Goal: Information Seeking & Learning: Learn about a topic

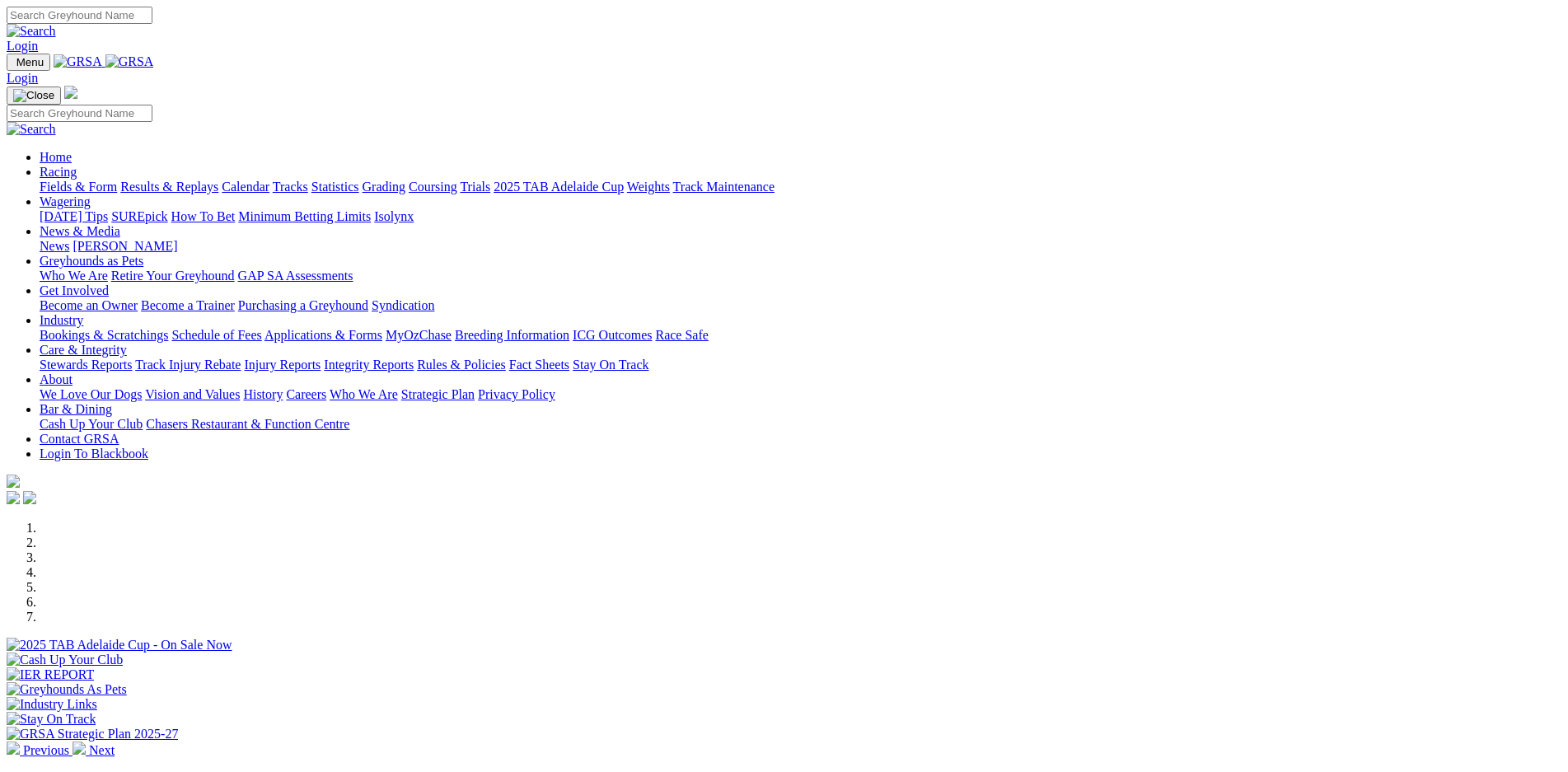
click at [269, 179] on link "Calendar" at bounding box center [246, 186] width 48 height 14
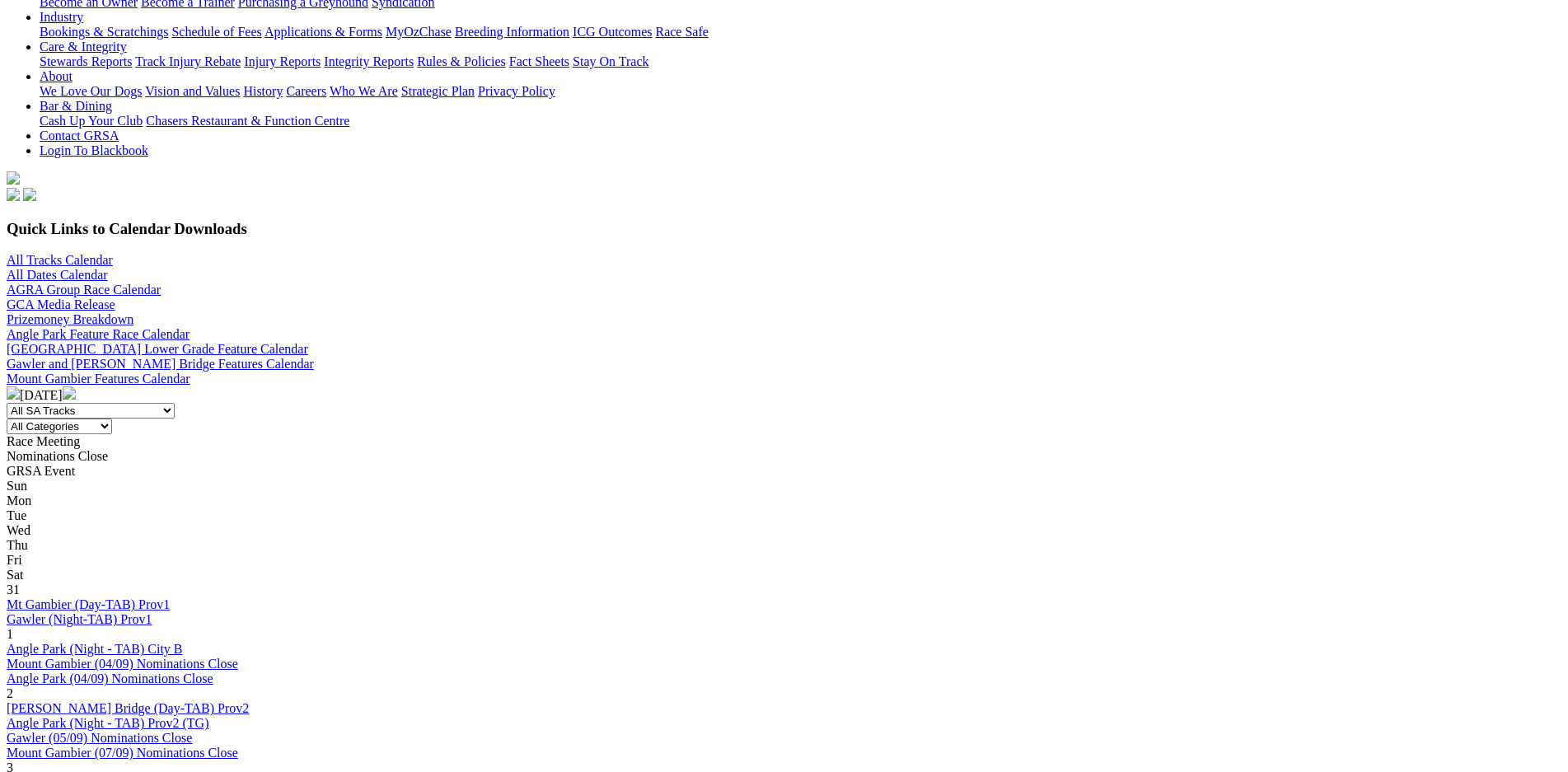
scroll to position [347, 0]
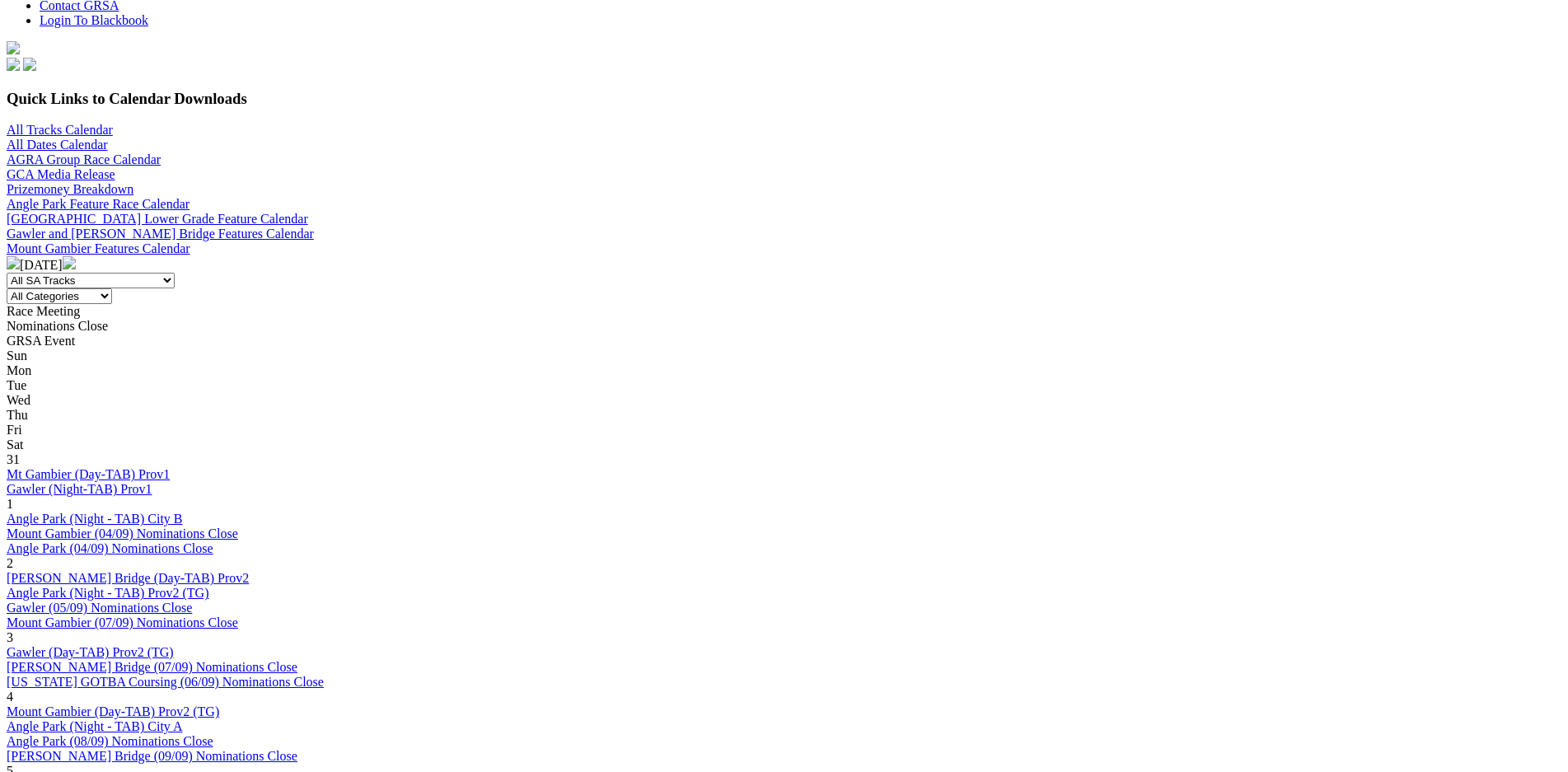
scroll to position [463, 0]
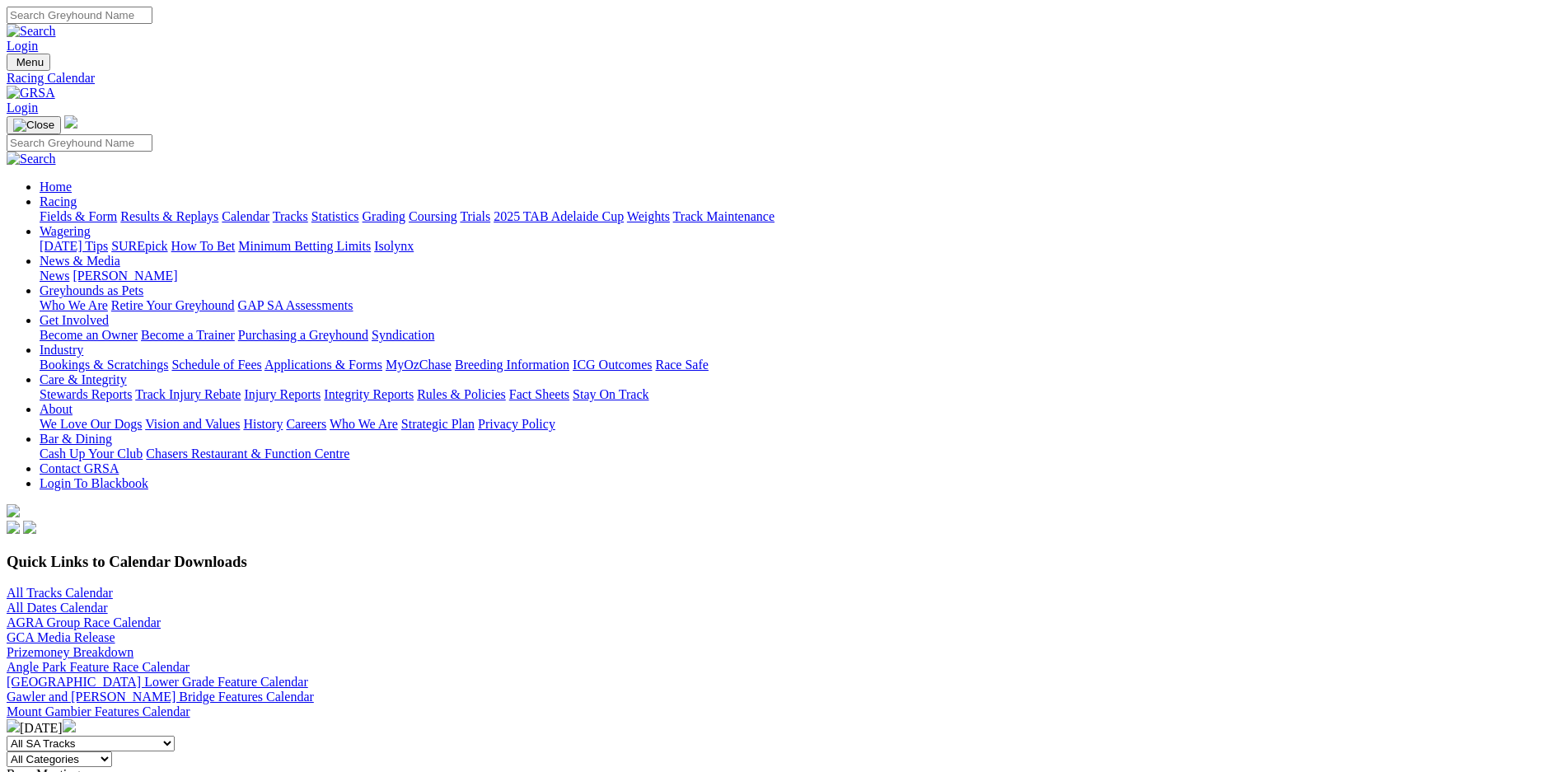
scroll to position [0, 0]
click at [83, 343] on link "Industry" at bounding box center [61, 350] width 44 height 14
click at [218, 209] on link "Results & Replays" at bounding box center [168, 216] width 98 height 14
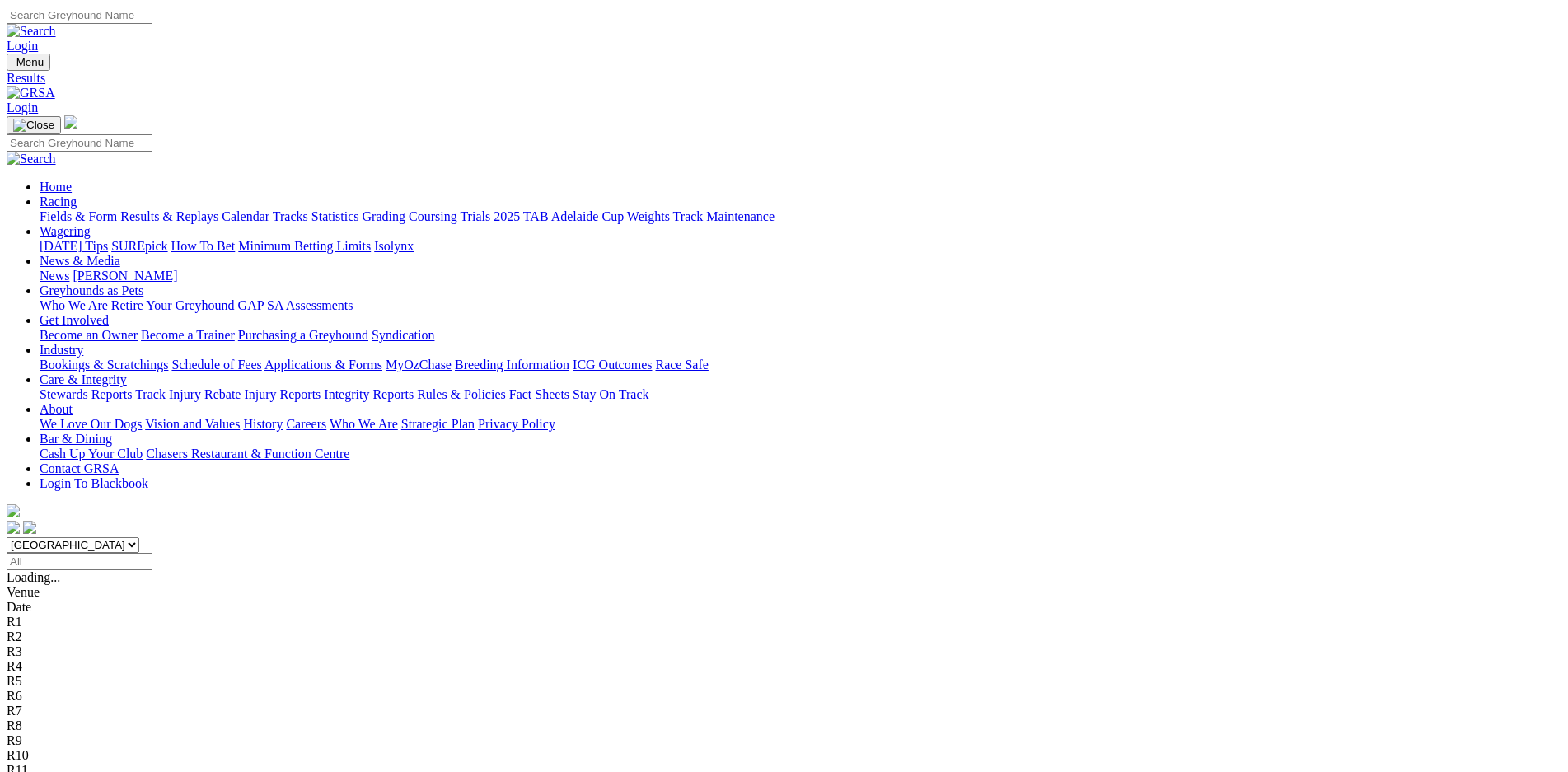
click at [168, 358] on link "Bookings & Scratchings" at bounding box center [104, 365] width 129 height 14
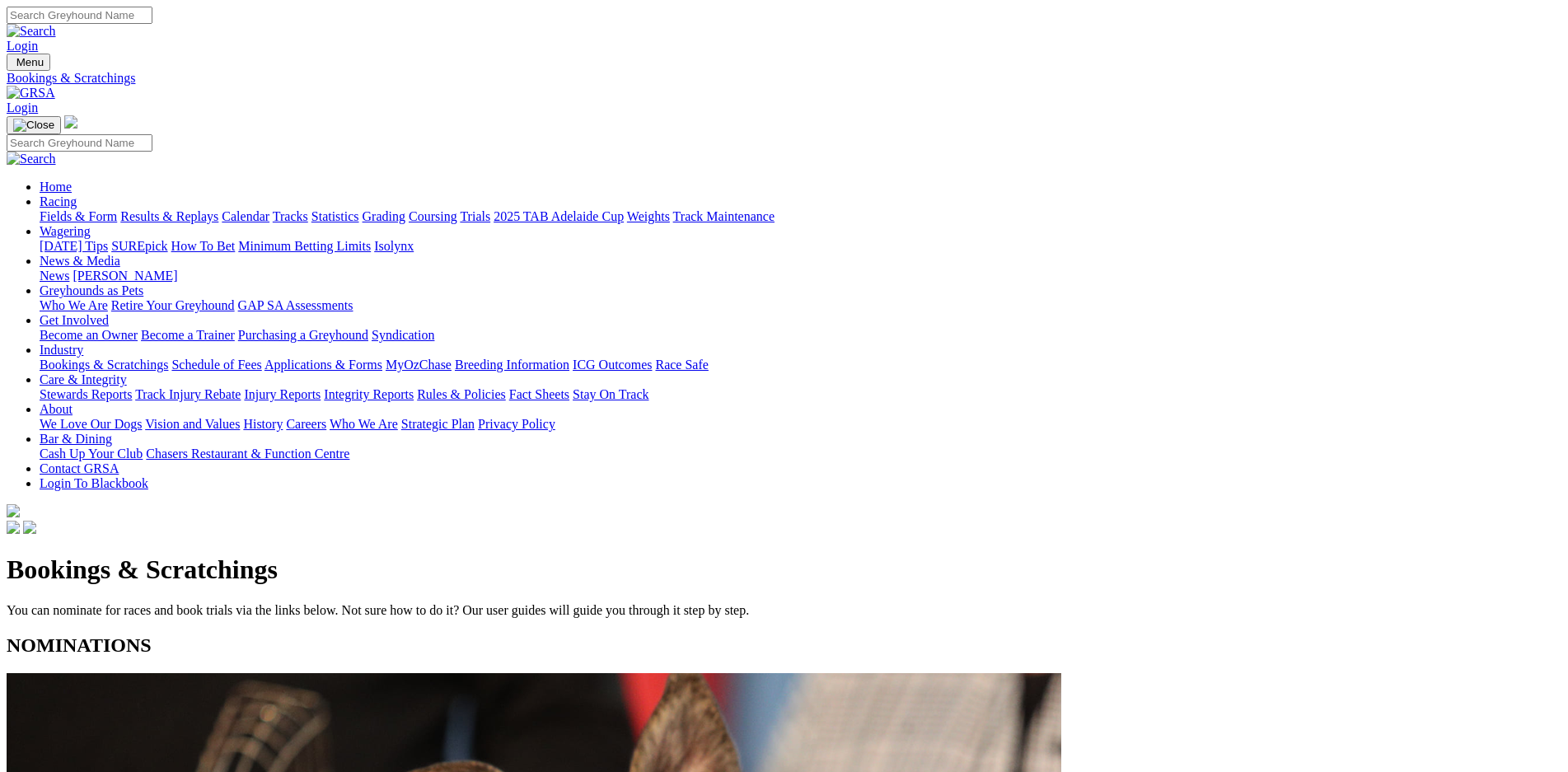
click at [269, 209] on link "Calendar" at bounding box center [246, 216] width 48 height 14
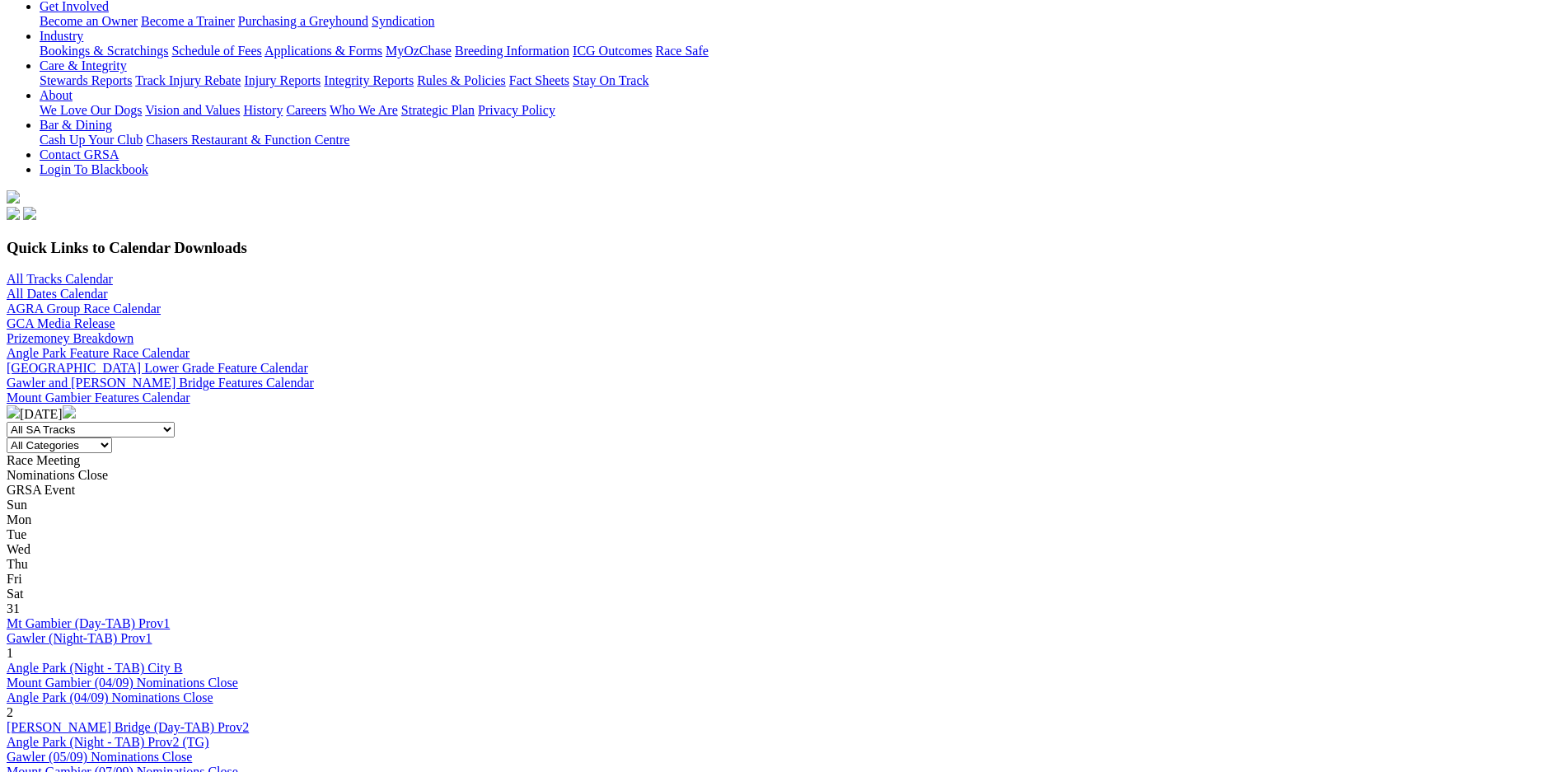
scroll to position [347, 0]
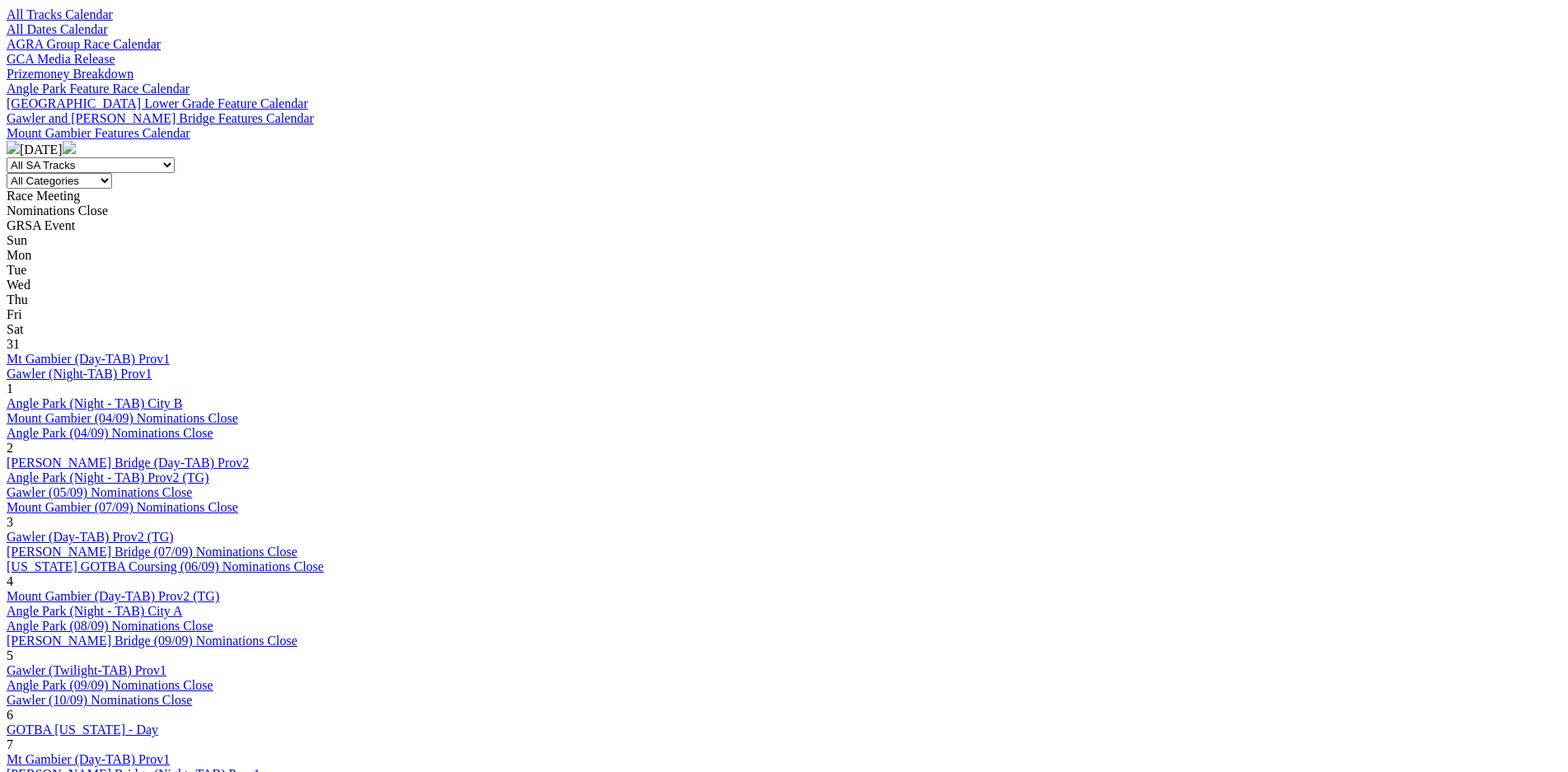
scroll to position [463, 0]
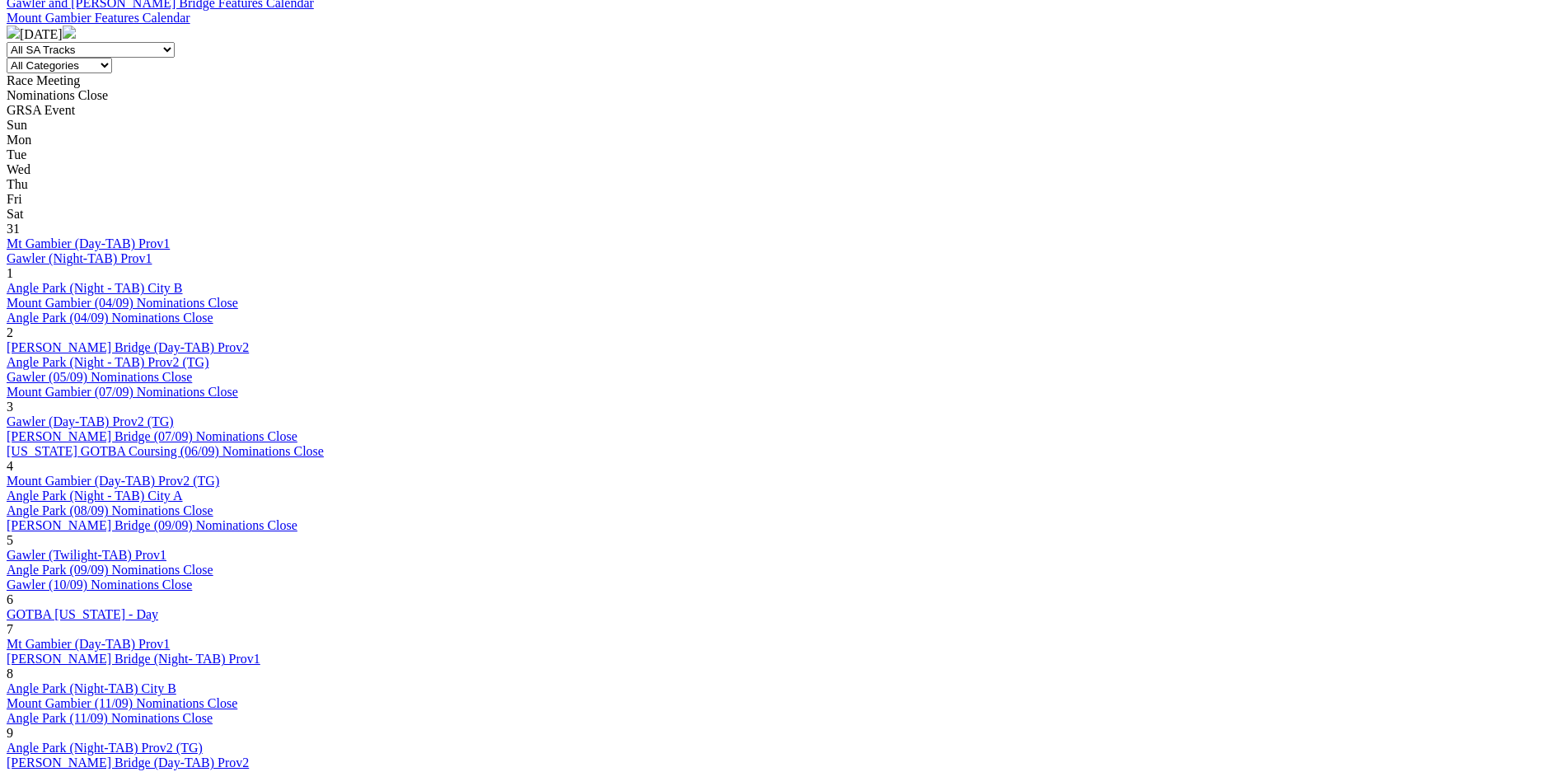
scroll to position [695, 0]
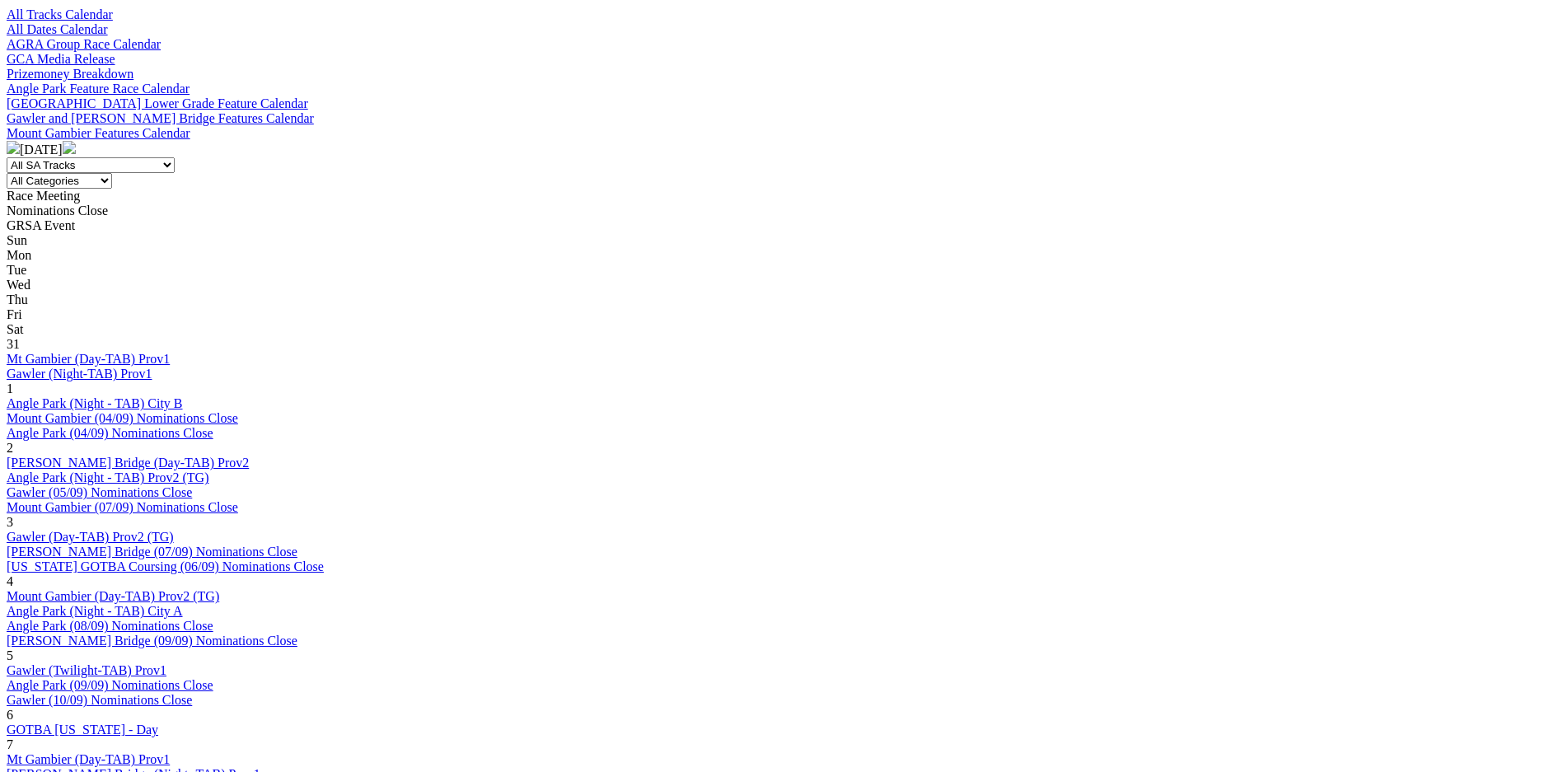
scroll to position [579, 0]
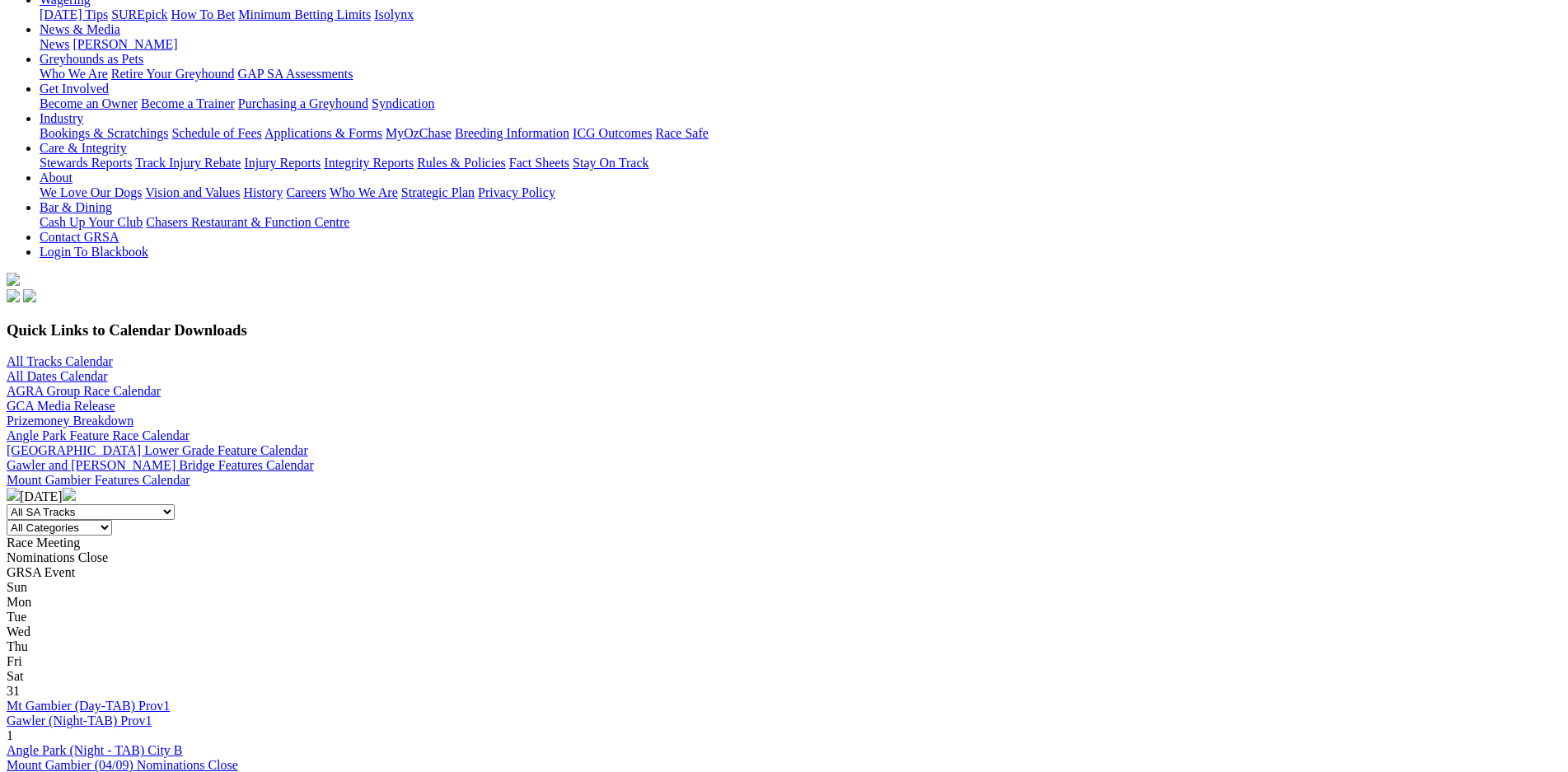
scroll to position [232, 0]
